Goal: Communication & Community: Answer question/provide support

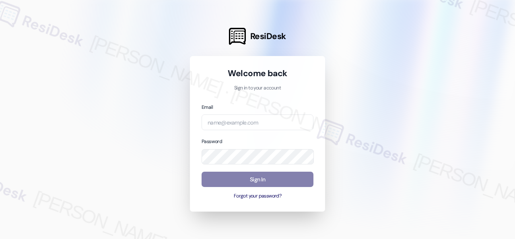
click at [366, 113] on div at bounding box center [257, 119] width 515 height 239
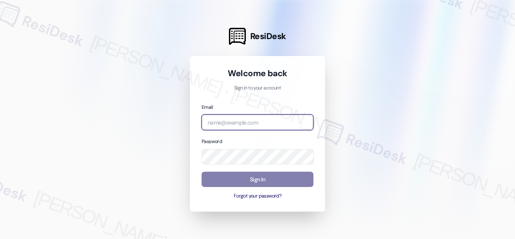
click at [247, 117] on input "email" at bounding box center [258, 122] width 112 height 16
paste input "[EMAIL_ADDRESS][PERSON_NAME][PERSON_NAME][PERSON_NAME][DOMAIN_NAME]"
type input "[EMAIL_ADDRESS][PERSON_NAME][PERSON_NAME][PERSON_NAME][DOMAIN_NAME]"
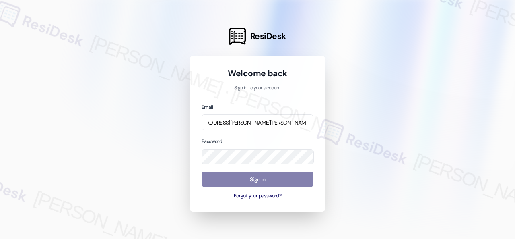
scroll to position [0, 0]
drag, startPoint x: 424, startPoint y: 131, endPoint x: 385, endPoint y: 132, distance: 38.6
click at [423, 131] on div at bounding box center [257, 119] width 515 height 239
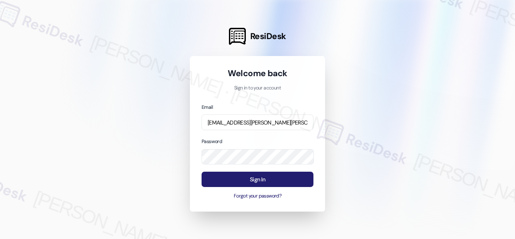
click at [259, 180] on button "Sign In" at bounding box center [258, 179] width 112 height 16
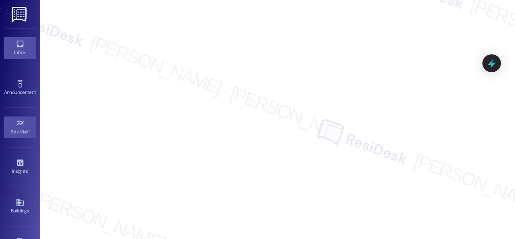
click at [18, 48] on div "Inbox" at bounding box center [20, 52] width 40 height 8
